Goal: Information Seeking & Learning: Learn about a topic

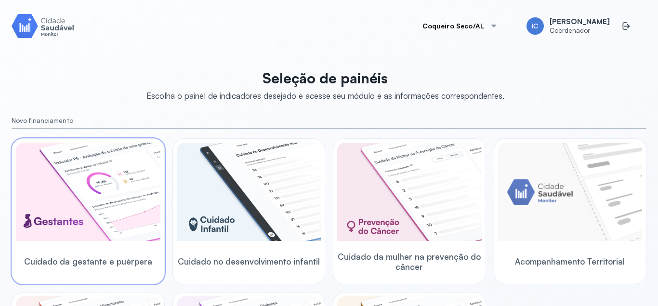
click at [134, 214] on img at bounding box center [88, 192] width 145 height 98
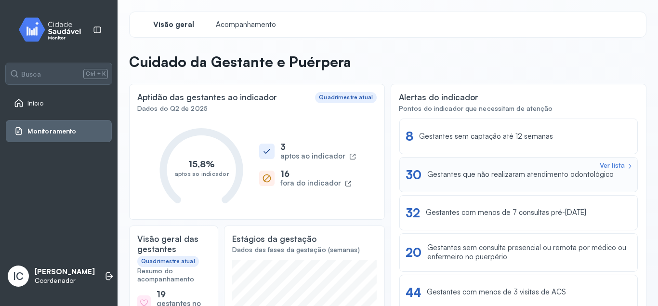
click at [623, 166] on div "Ver lista" at bounding box center [612, 165] width 25 height 8
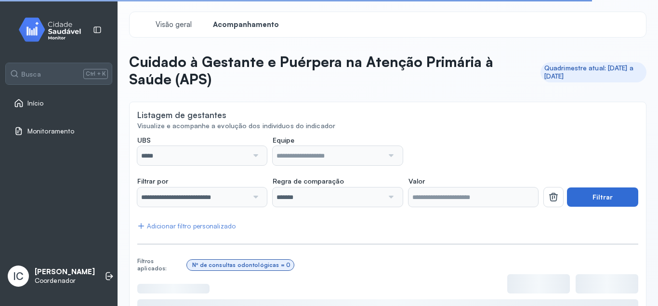
click at [591, 196] on button "Filtrar" at bounding box center [602, 196] width 71 height 19
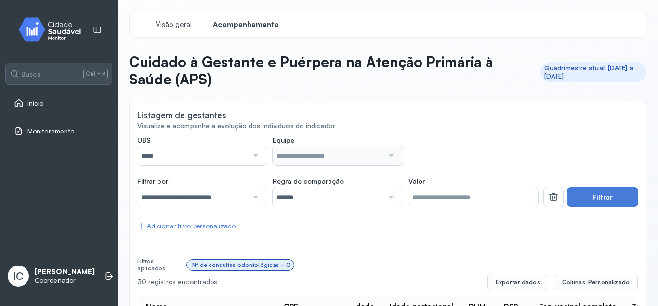
click at [258, 159] on div at bounding box center [254, 155] width 13 height 19
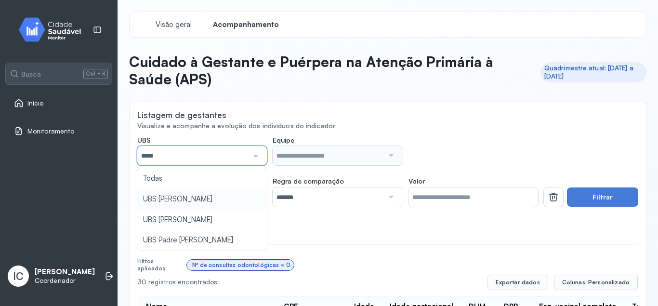
type input "*****"
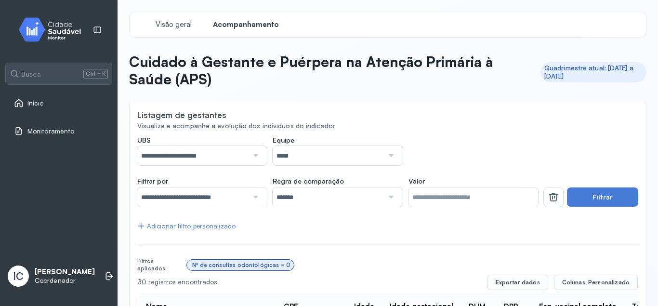
click at [598, 192] on button "Filtrar" at bounding box center [602, 196] width 71 height 19
click at [263, 157] on div "**********" at bounding box center [202, 155] width 130 height 19
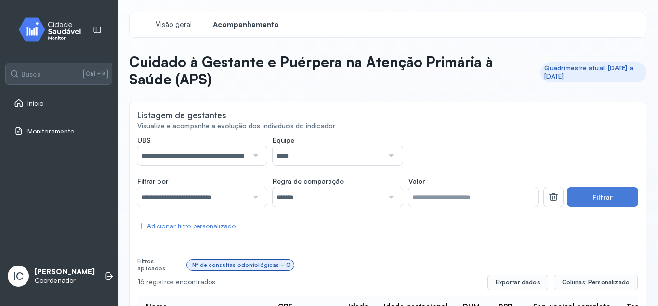
scroll to position [58, 0]
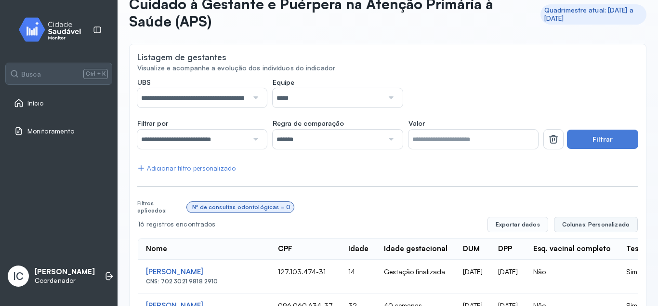
click at [580, 221] on span "Colunas: Personalizado" at bounding box center [595, 225] width 67 height 8
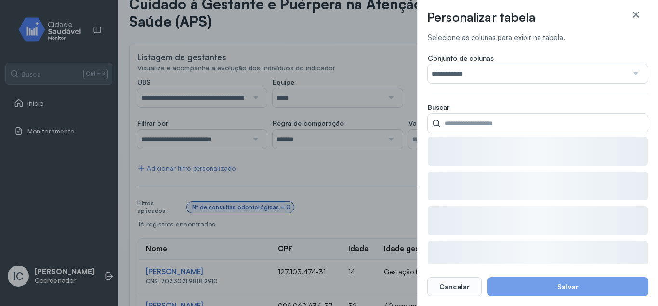
click at [635, 72] on div at bounding box center [635, 73] width 14 height 19
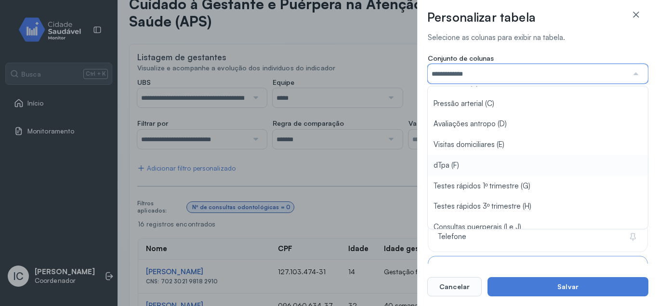
scroll to position [105, 0]
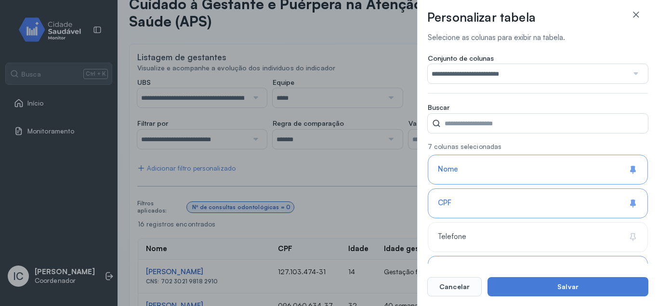
click at [544, 286] on button "Salvar" at bounding box center [568, 286] width 161 height 19
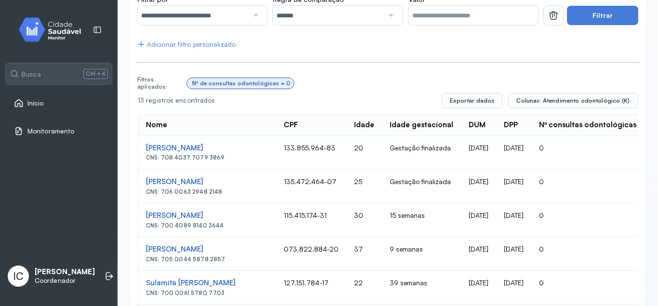
scroll to position [124, 0]
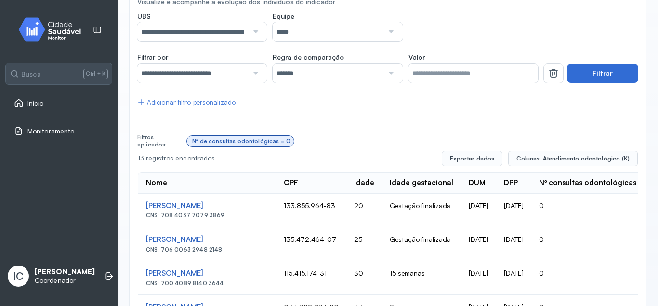
click at [604, 74] on button "Filtrar" at bounding box center [602, 73] width 71 height 19
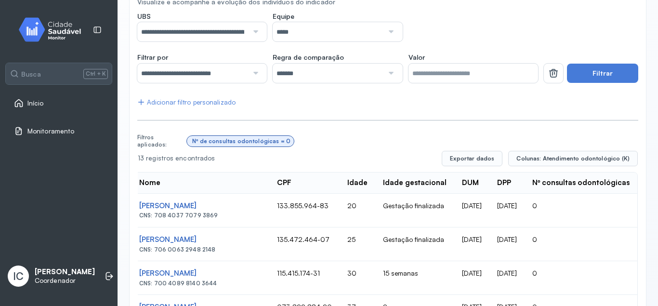
scroll to position [0, 0]
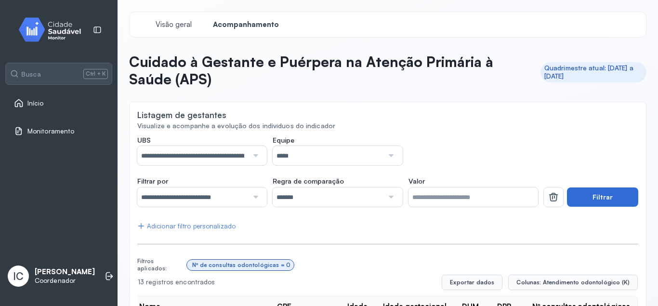
click at [596, 199] on button "Filtrar" at bounding box center [602, 196] width 71 height 19
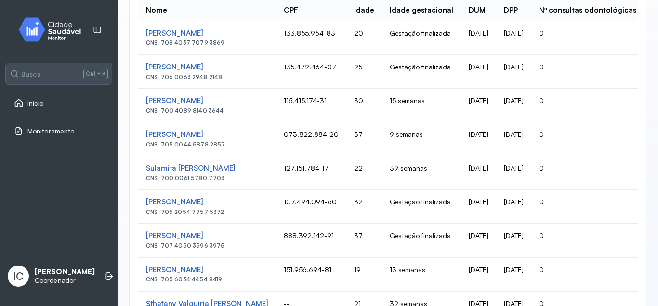
scroll to position [471, 0]
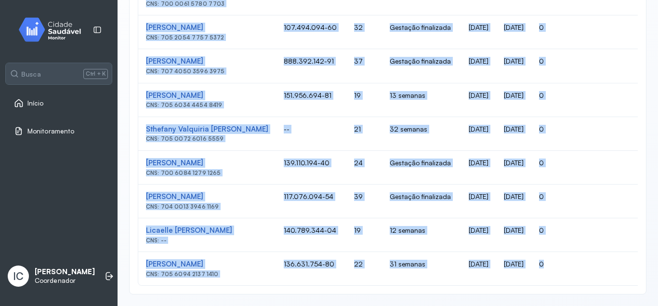
drag, startPoint x: 144, startPoint y: 188, endPoint x: 602, endPoint y: 272, distance: 465.7
click at [602, 272] on table "Nome CPF Idade Idade gestacional DUM DPP Nº consultas odontológicas [PERSON_NA…" at bounding box center [391, 55] width 507 height 461
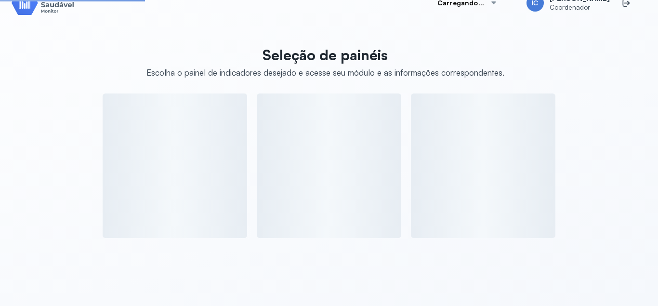
scroll to position [23, 0]
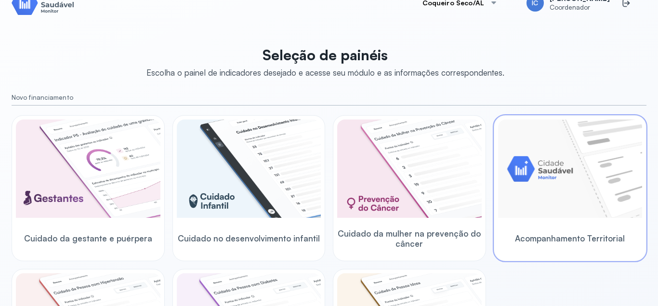
click at [555, 184] on img at bounding box center [570, 168] width 145 height 98
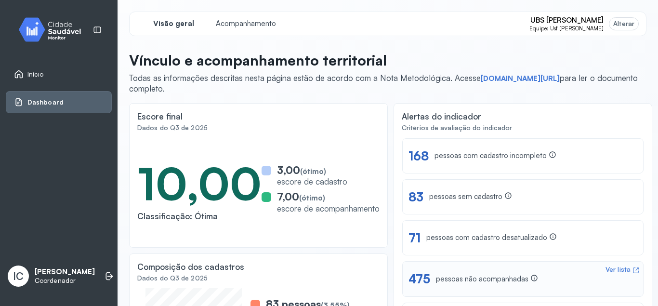
scroll to position [30, 0]
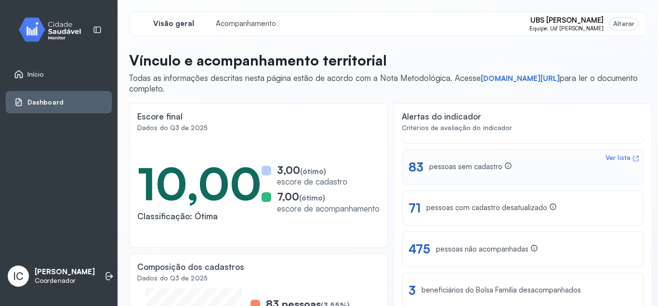
click at [460, 179] on div "Ver lista 83 pessoas sem cadastro" at bounding box center [522, 166] width 241 height 35
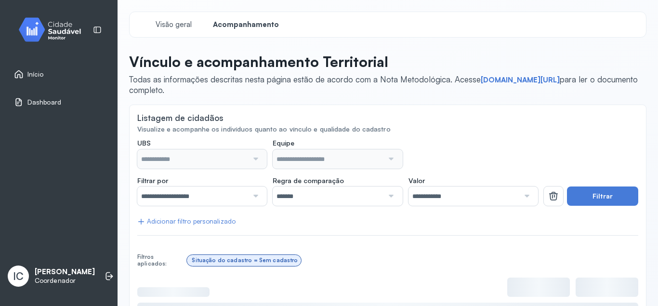
type input "**********"
